Goal: Transaction & Acquisition: Book appointment/travel/reservation

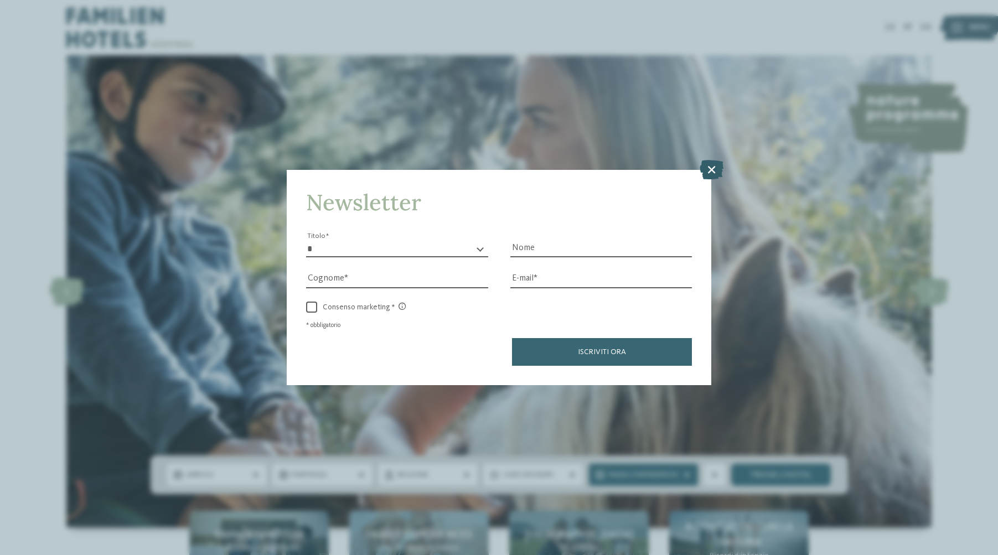
click at [719, 160] on icon at bounding box center [712, 169] width 24 height 19
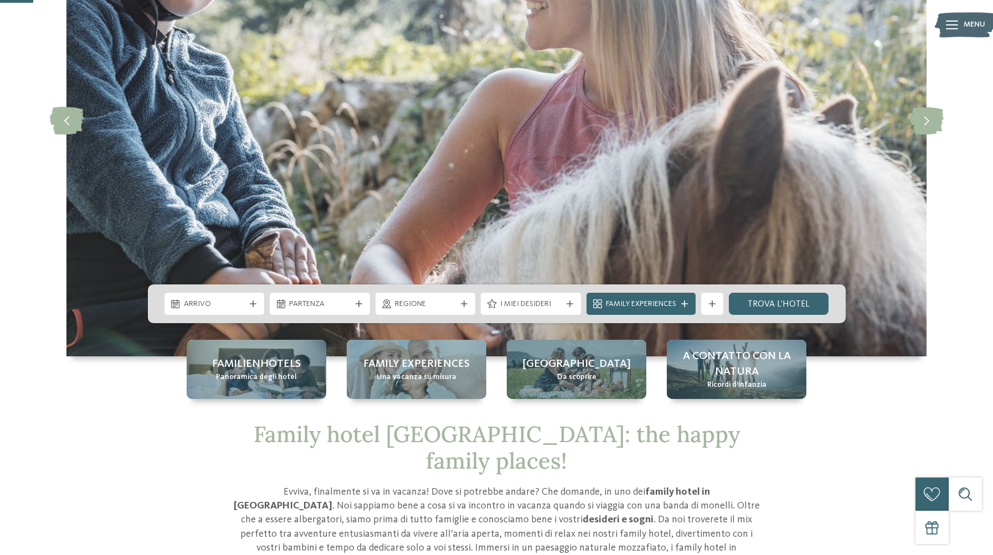
scroll to position [172, 0]
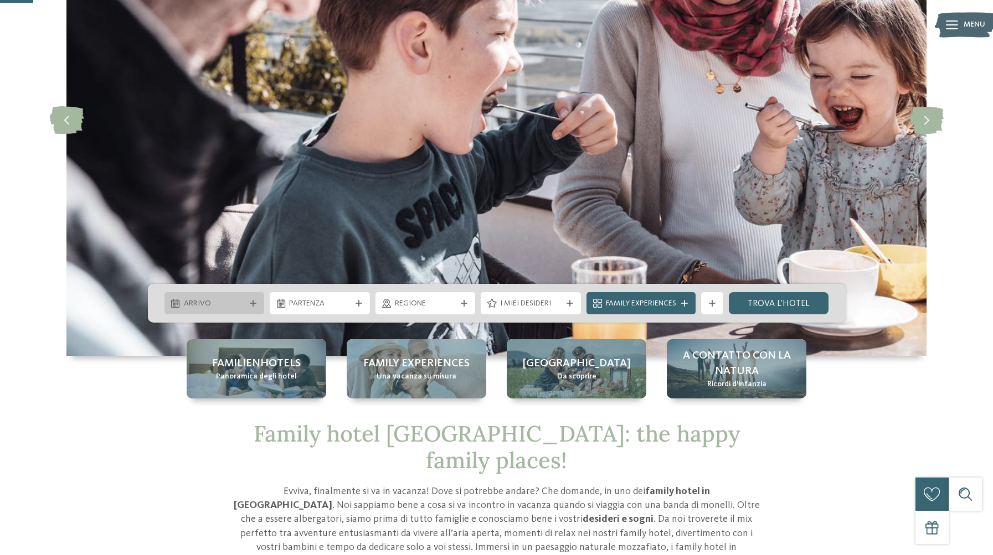
drag, startPoint x: 183, startPoint y: 292, endPoint x: 187, endPoint y: 299, distance: 8.4
click at [183, 292] on div "Arrivo Partenza" at bounding box center [496, 303] width 697 height 39
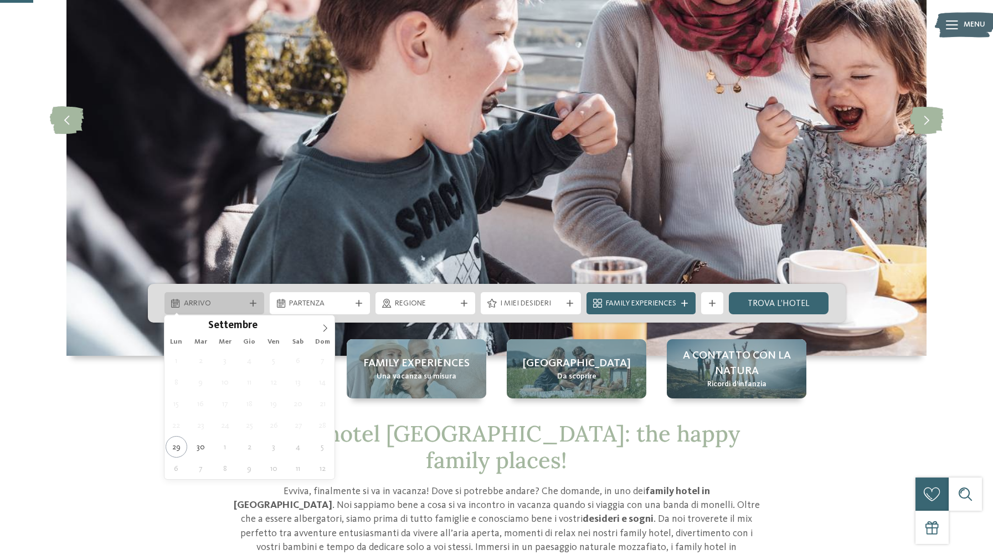
click at [193, 306] on span "Arrivo" at bounding box center [214, 303] width 61 height 11
click at [324, 327] on icon at bounding box center [325, 328] width 8 height 8
type input "****"
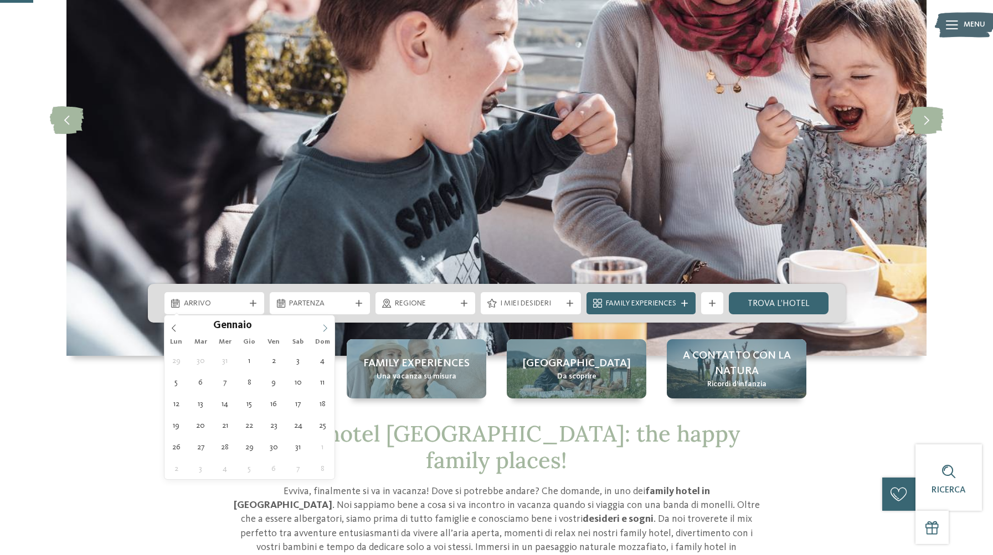
click at [323, 327] on icon at bounding box center [325, 328] width 8 height 8
click at [177, 328] on icon at bounding box center [174, 328] width 8 height 8
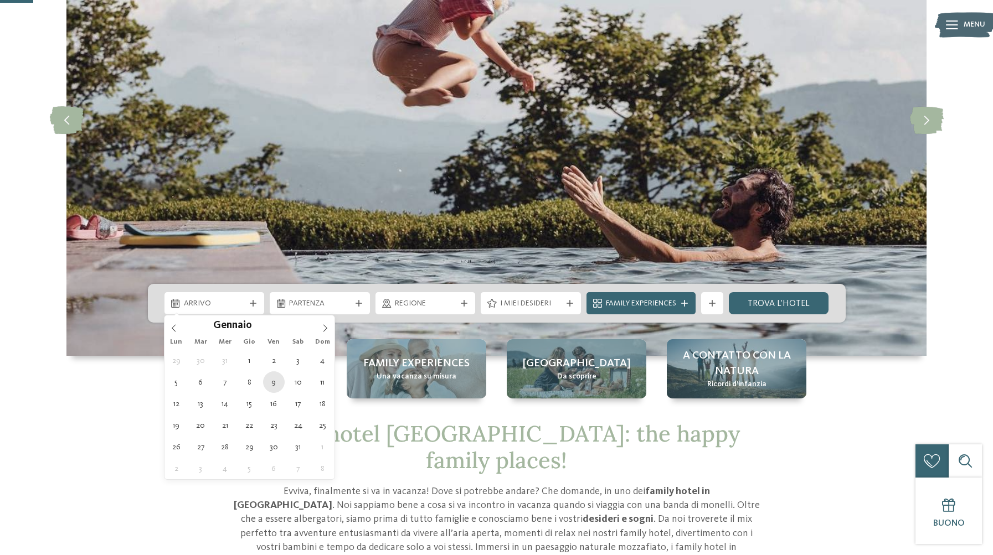
type div "[DATE]"
type input "****"
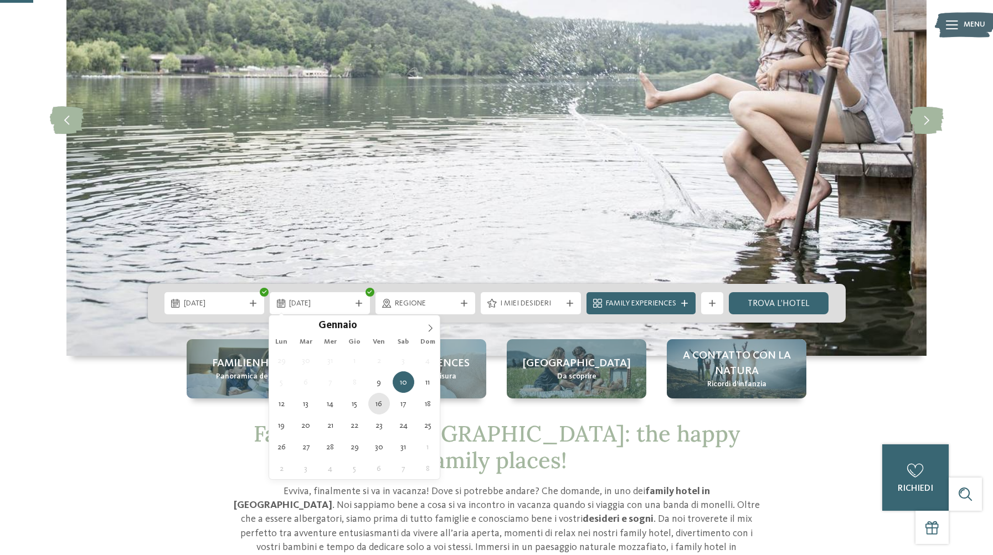
type div "[DATE]"
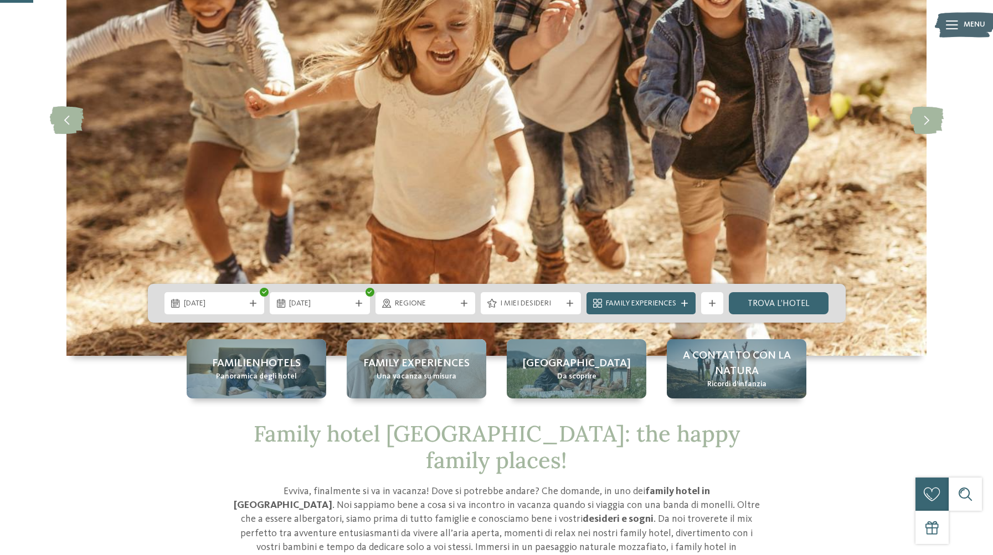
click at [433, 302] on span "Regione" at bounding box center [425, 303] width 61 height 11
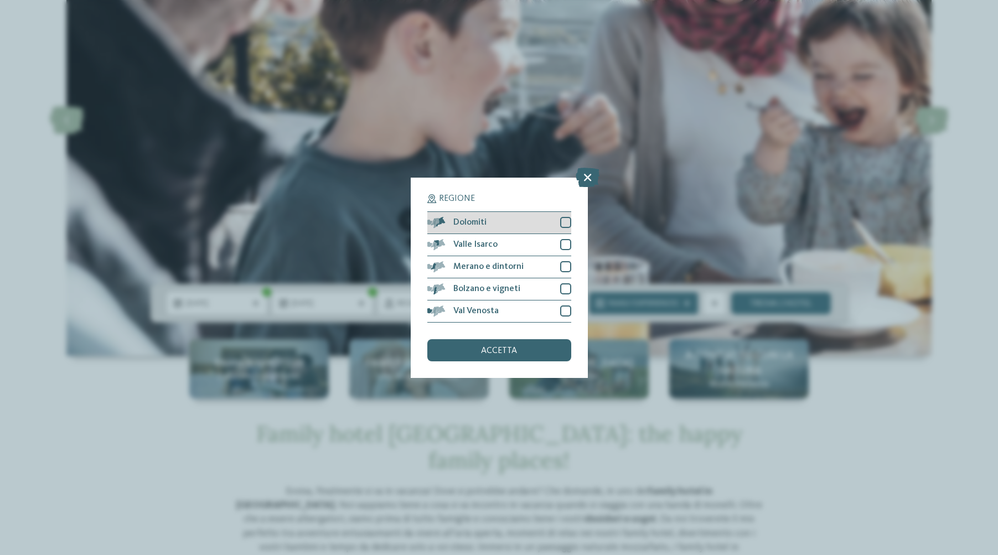
click at [567, 217] on div at bounding box center [565, 222] width 11 height 11
click at [530, 339] on div "accetta" at bounding box center [499, 350] width 144 height 22
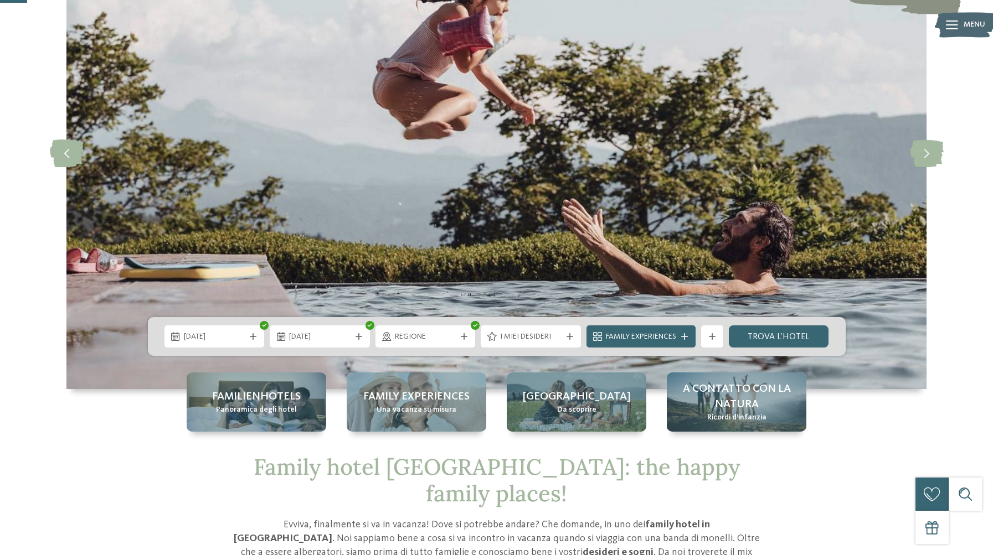
scroll to position [138, 0]
click at [750, 337] on link "trova l’hotel" at bounding box center [778, 336] width 100 height 22
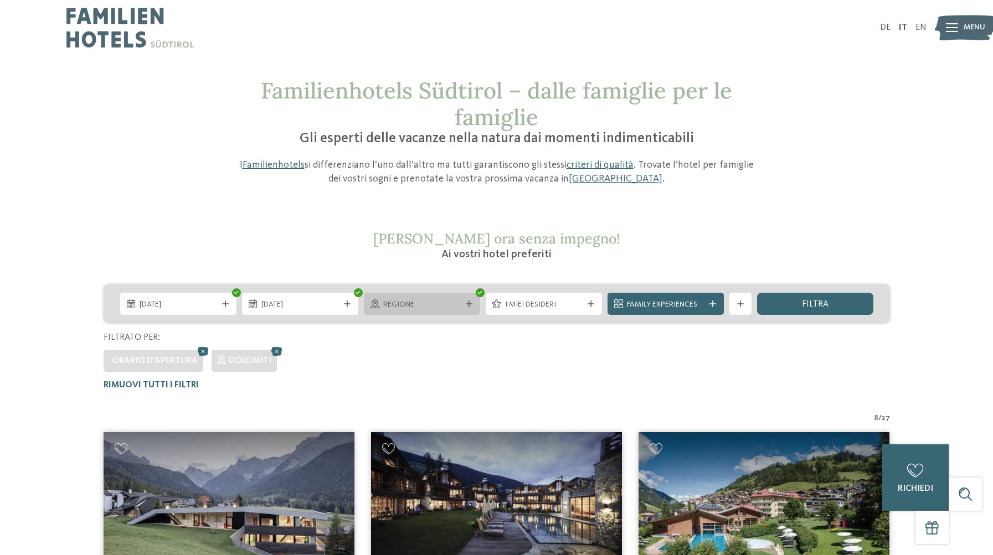
click at [431, 306] on span "Regione" at bounding box center [421, 304] width 77 height 11
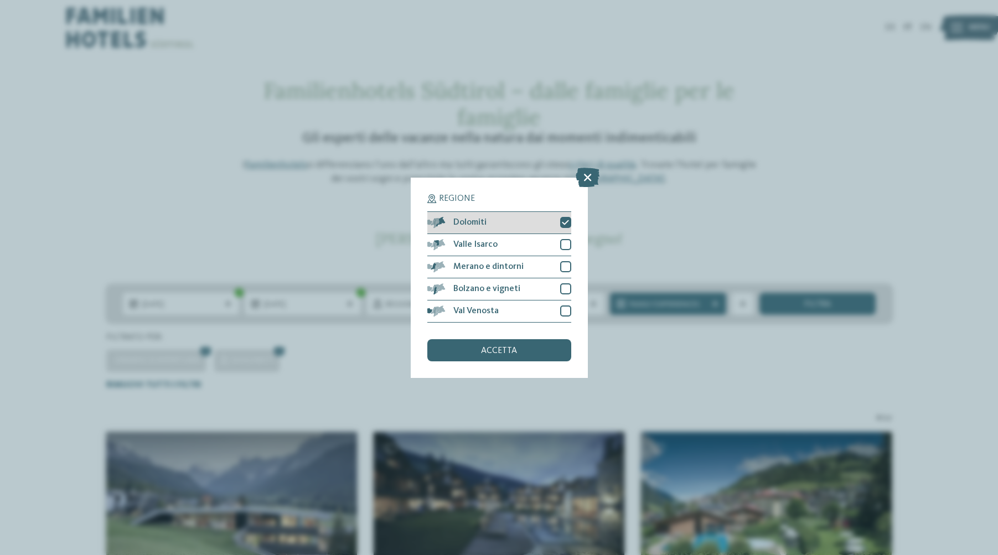
click at [565, 219] on icon at bounding box center [565, 222] width 7 height 7
click at [533, 339] on div "accetta" at bounding box center [499, 350] width 144 height 22
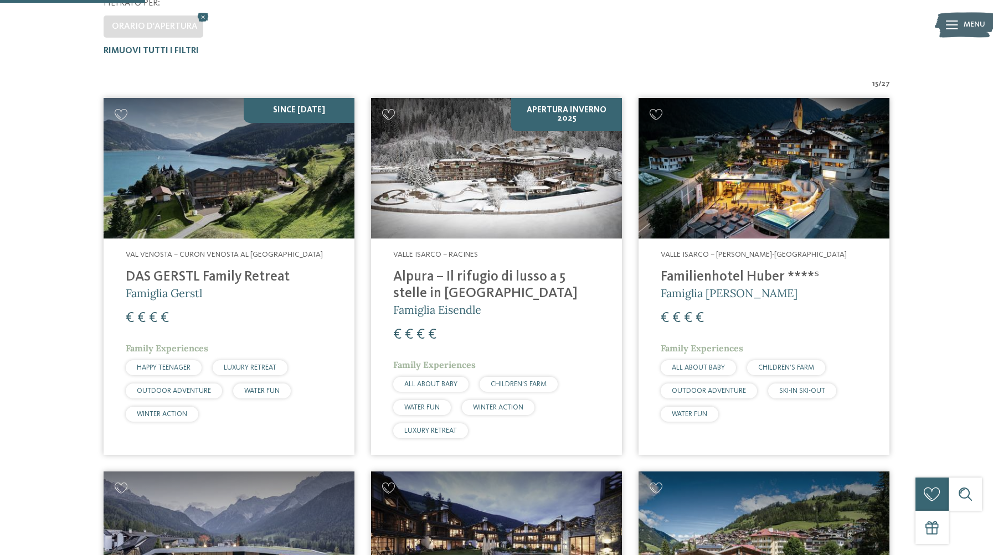
scroll to position [329, 0]
